Goal: Check status: Check status

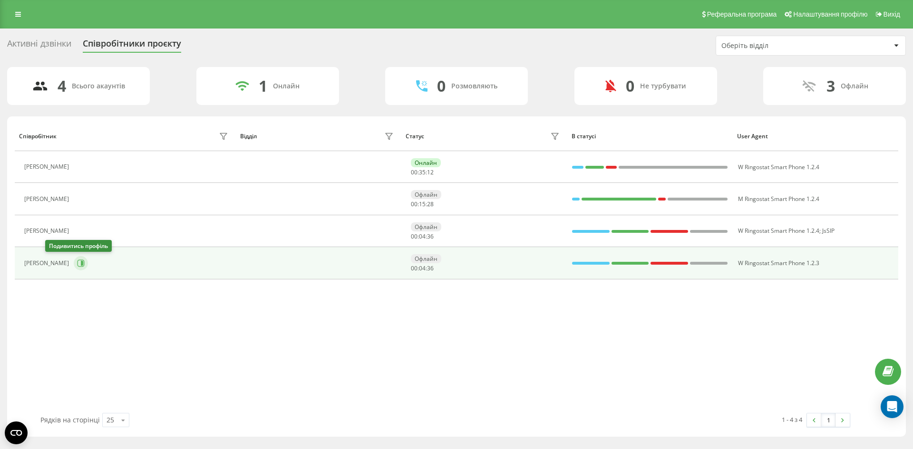
click at [81, 265] on icon at bounding box center [82, 263] width 2 height 5
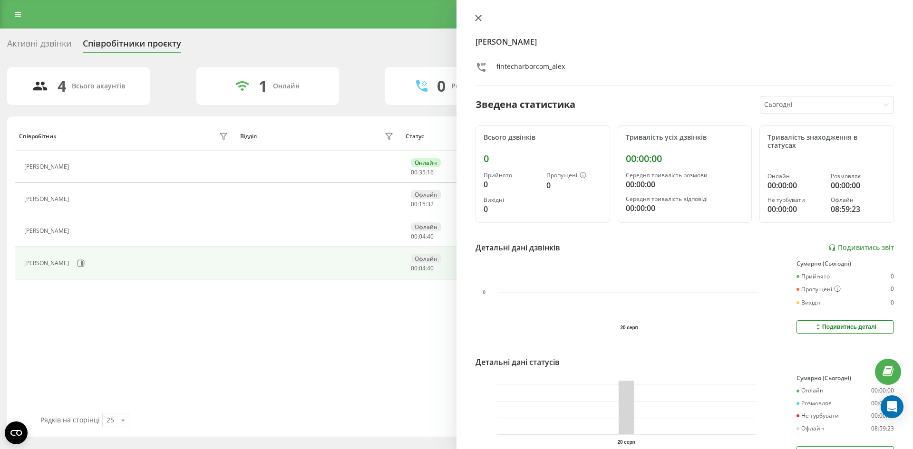
click at [475, 19] on button at bounding box center [478, 18] width 12 height 9
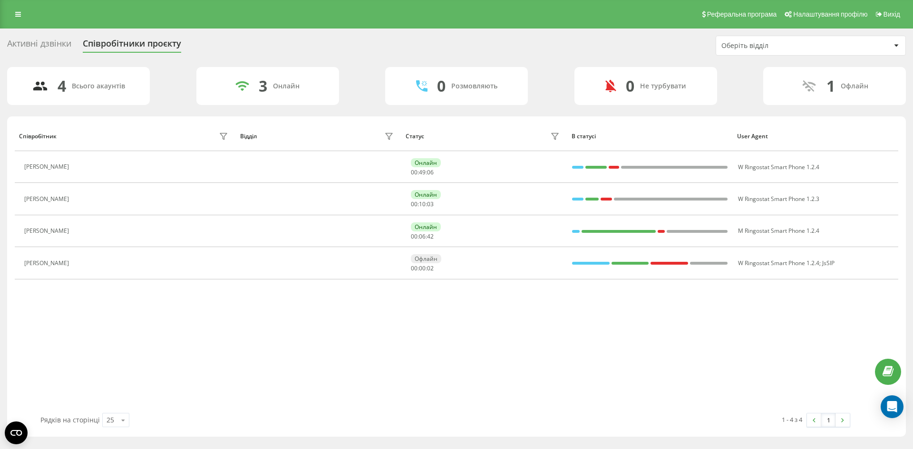
drag, startPoint x: 422, startPoint y: 336, endPoint x: 385, endPoint y: 328, distance: 37.9
click at [422, 335] on div "Співробітник Відділ Статус В статусі User Agent [PERSON_NAME] 00 : 49 : 06 W Ri…" at bounding box center [457, 267] width 884 height 292
